Goal: Download file/media

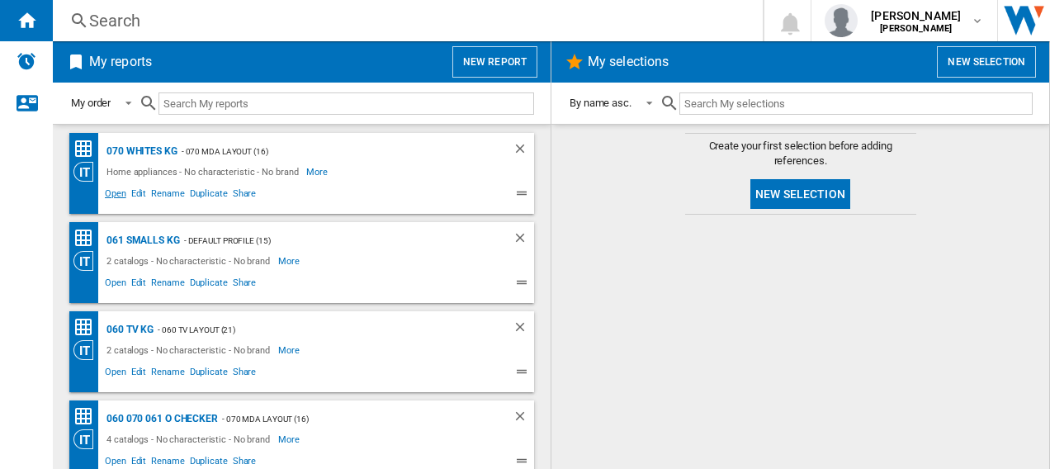
click at [116, 192] on span "Open" at bounding box center [115, 196] width 26 height 20
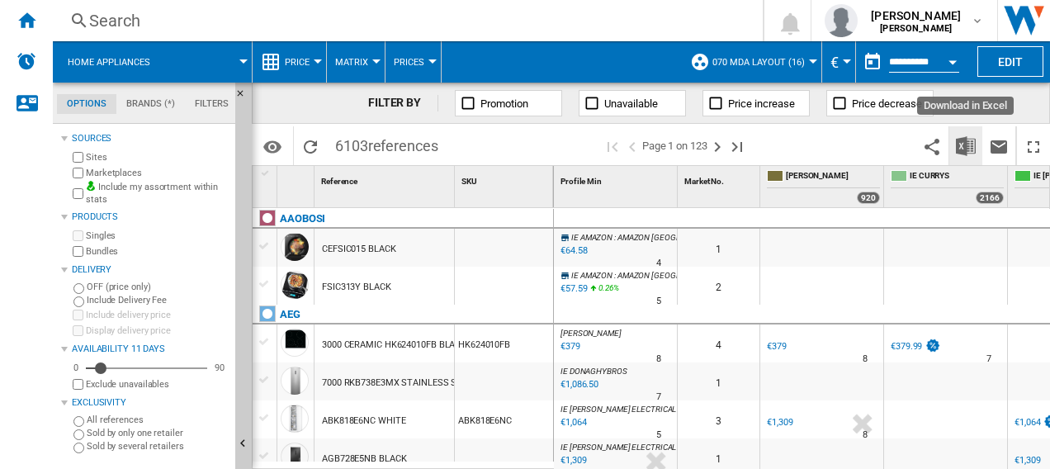
click at [968, 149] on img "Download in Excel" at bounding box center [966, 146] width 20 height 20
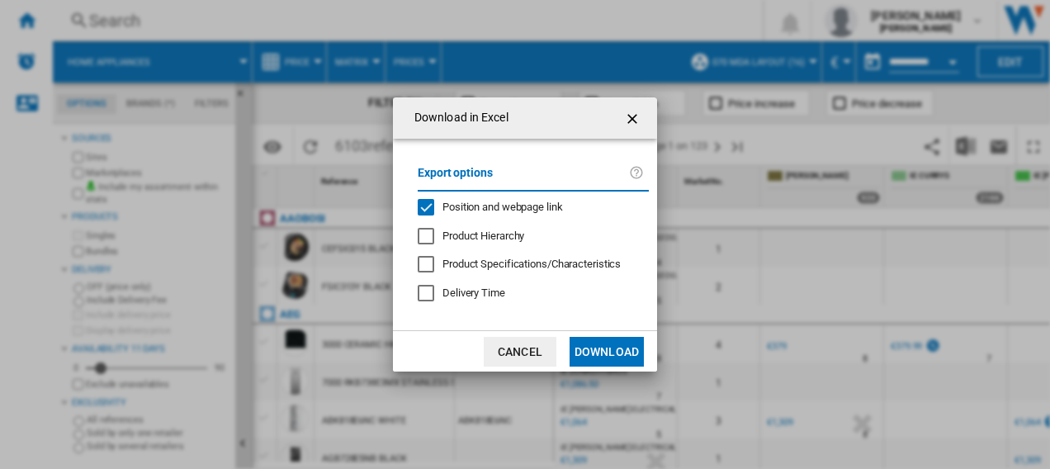
click at [606, 349] on button "Download" at bounding box center [607, 352] width 74 height 30
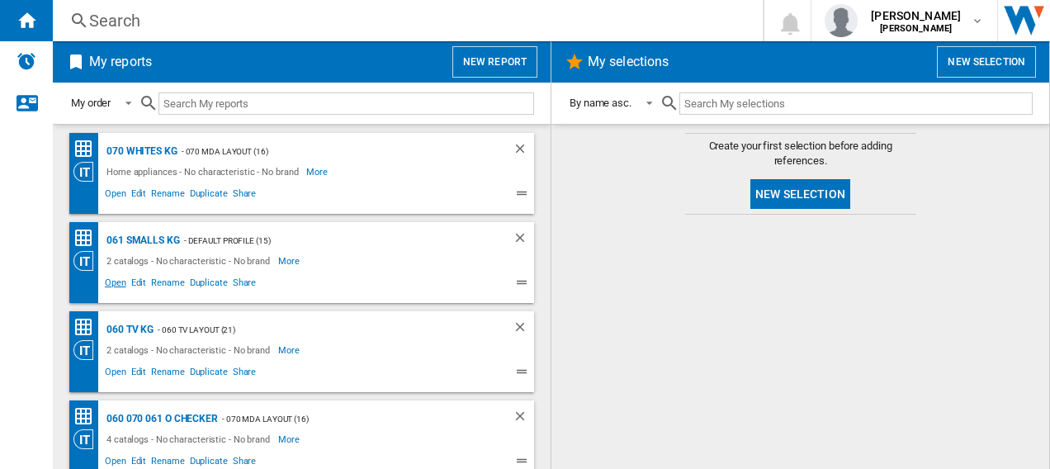
click at [112, 284] on span "Open" at bounding box center [115, 285] width 26 height 20
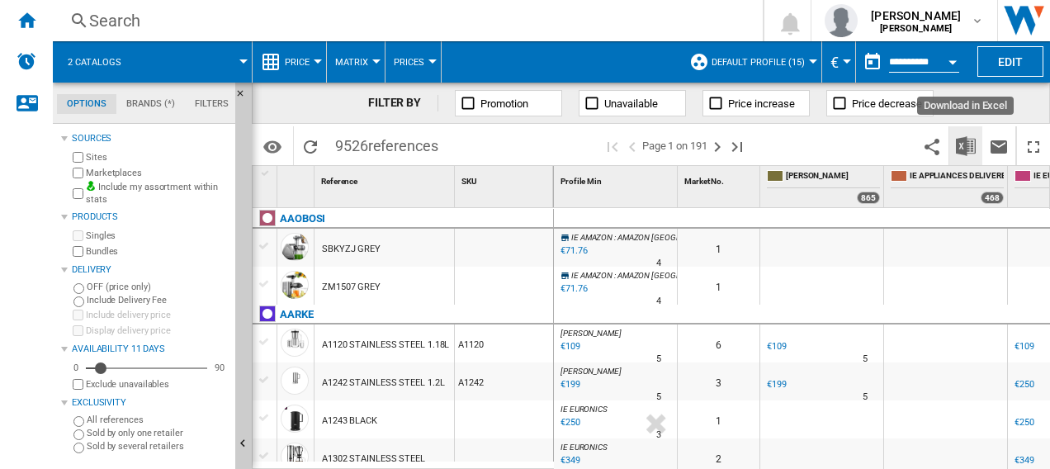
click at [968, 147] on img "Download in Excel" at bounding box center [966, 146] width 20 height 20
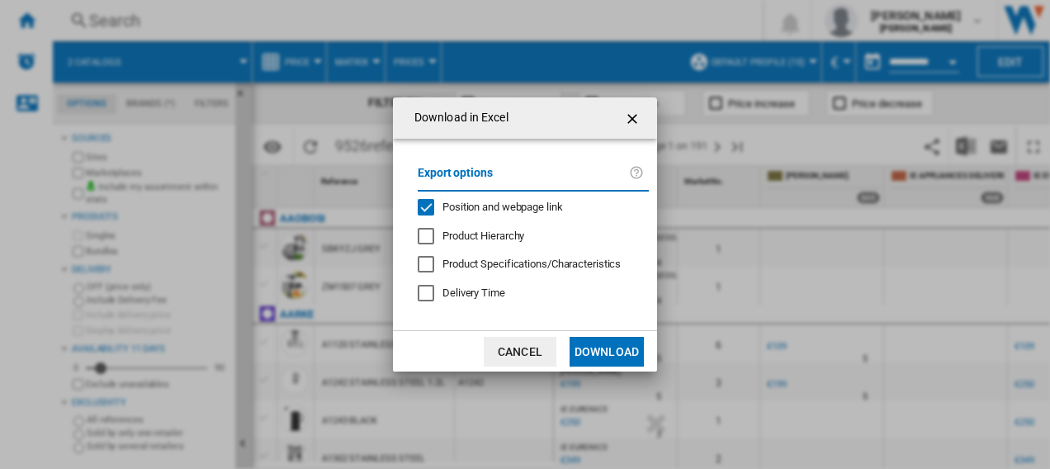
click at [606, 349] on button "Download" at bounding box center [607, 352] width 74 height 30
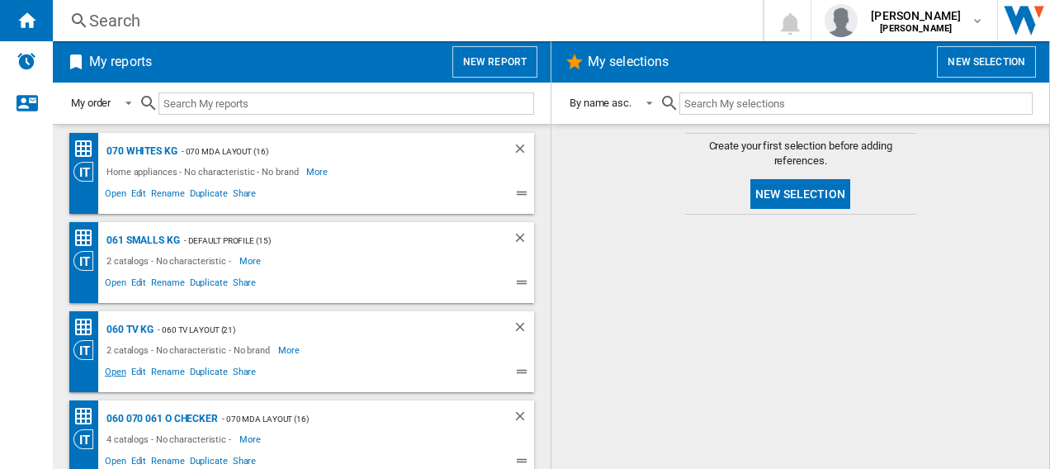
click at [109, 371] on span "Open" at bounding box center [115, 374] width 26 height 20
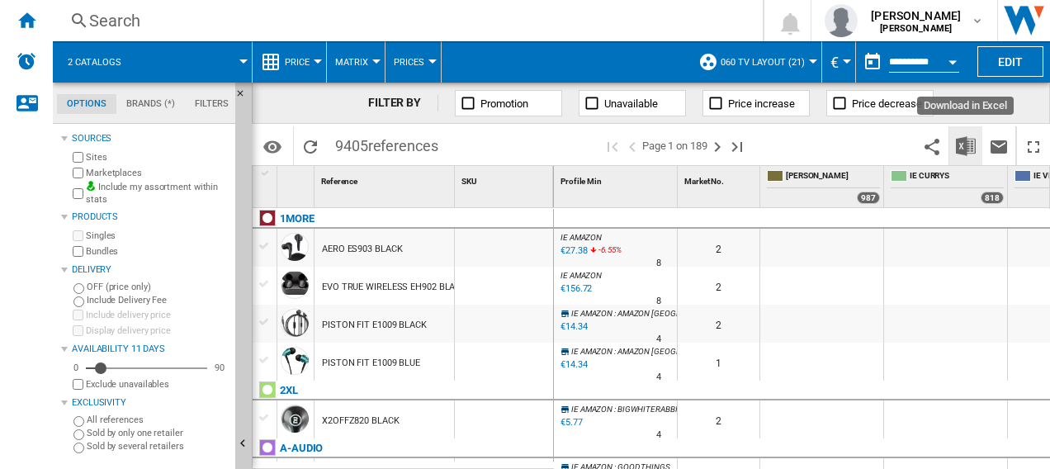
click at [966, 154] on img "Download in Excel" at bounding box center [966, 146] width 20 height 20
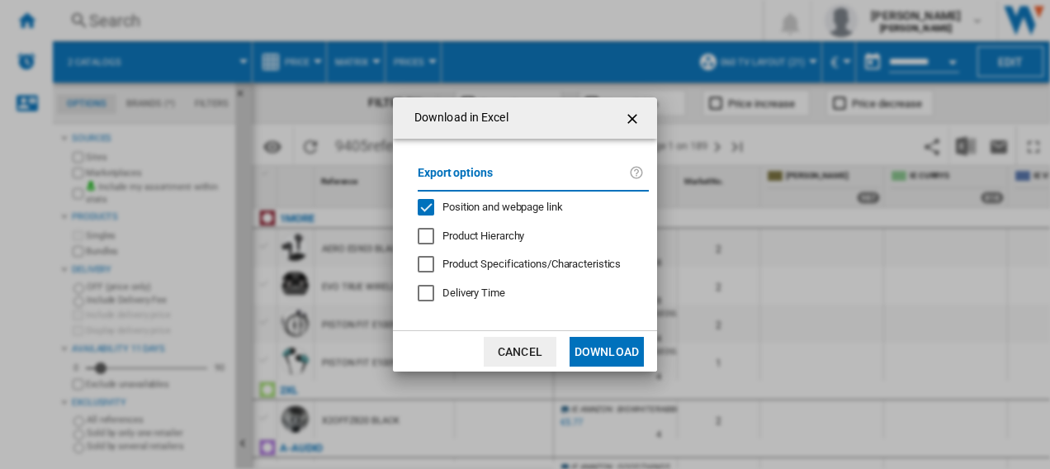
click at [618, 351] on button "Download" at bounding box center [607, 352] width 74 height 30
